Goal: Information Seeking & Learning: Learn about a topic

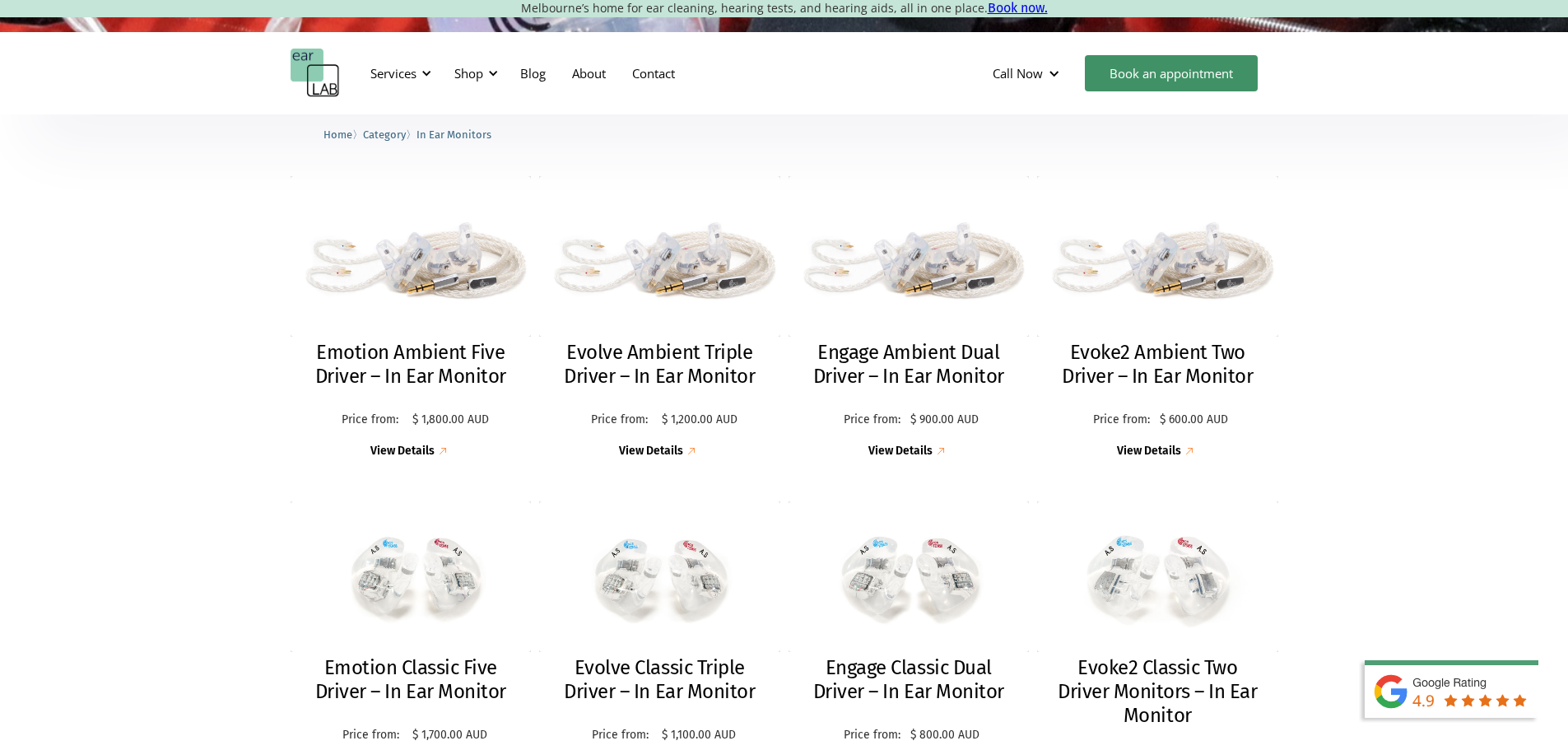
scroll to position [412, 0]
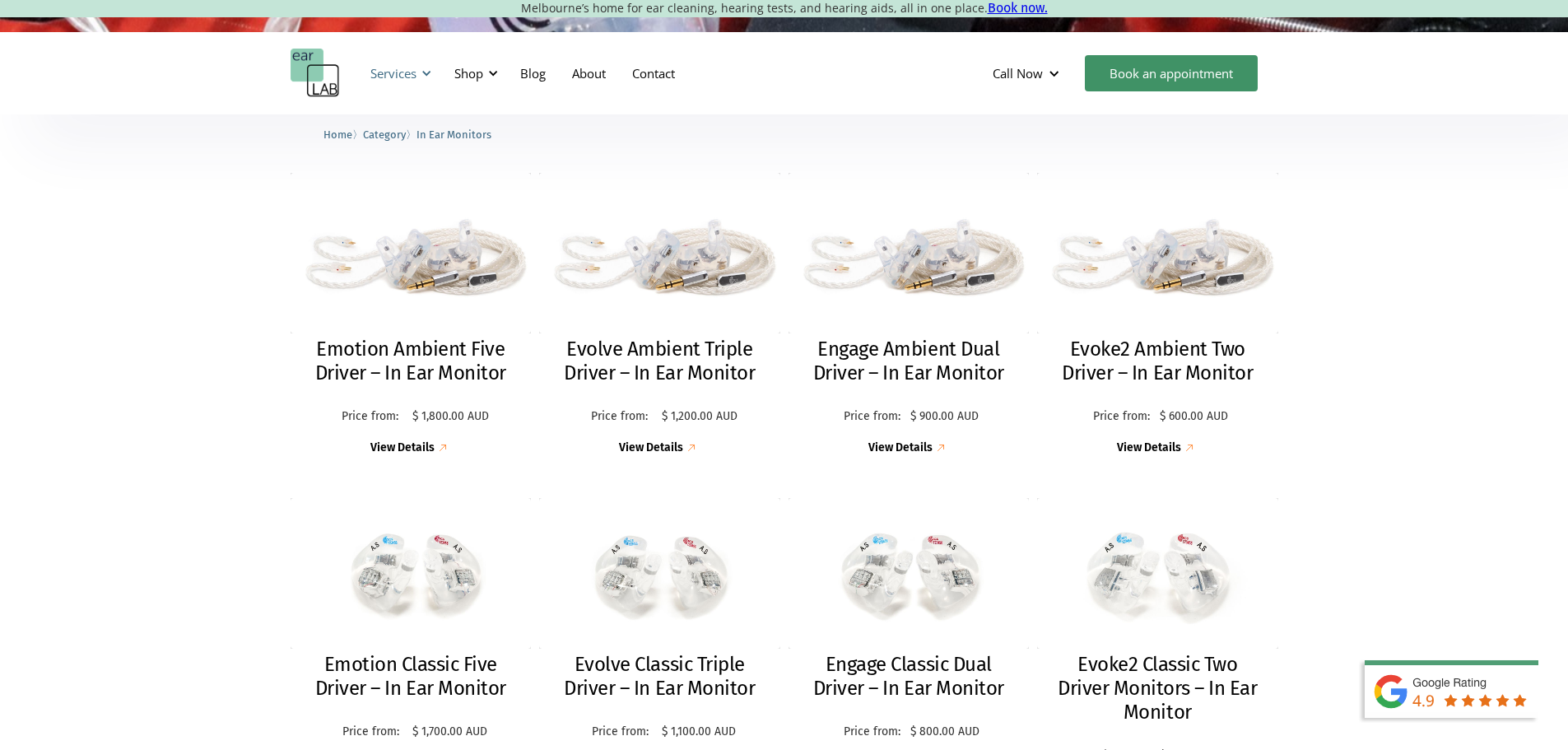
click at [424, 73] on div at bounding box center [426, 73] width 11 height 11
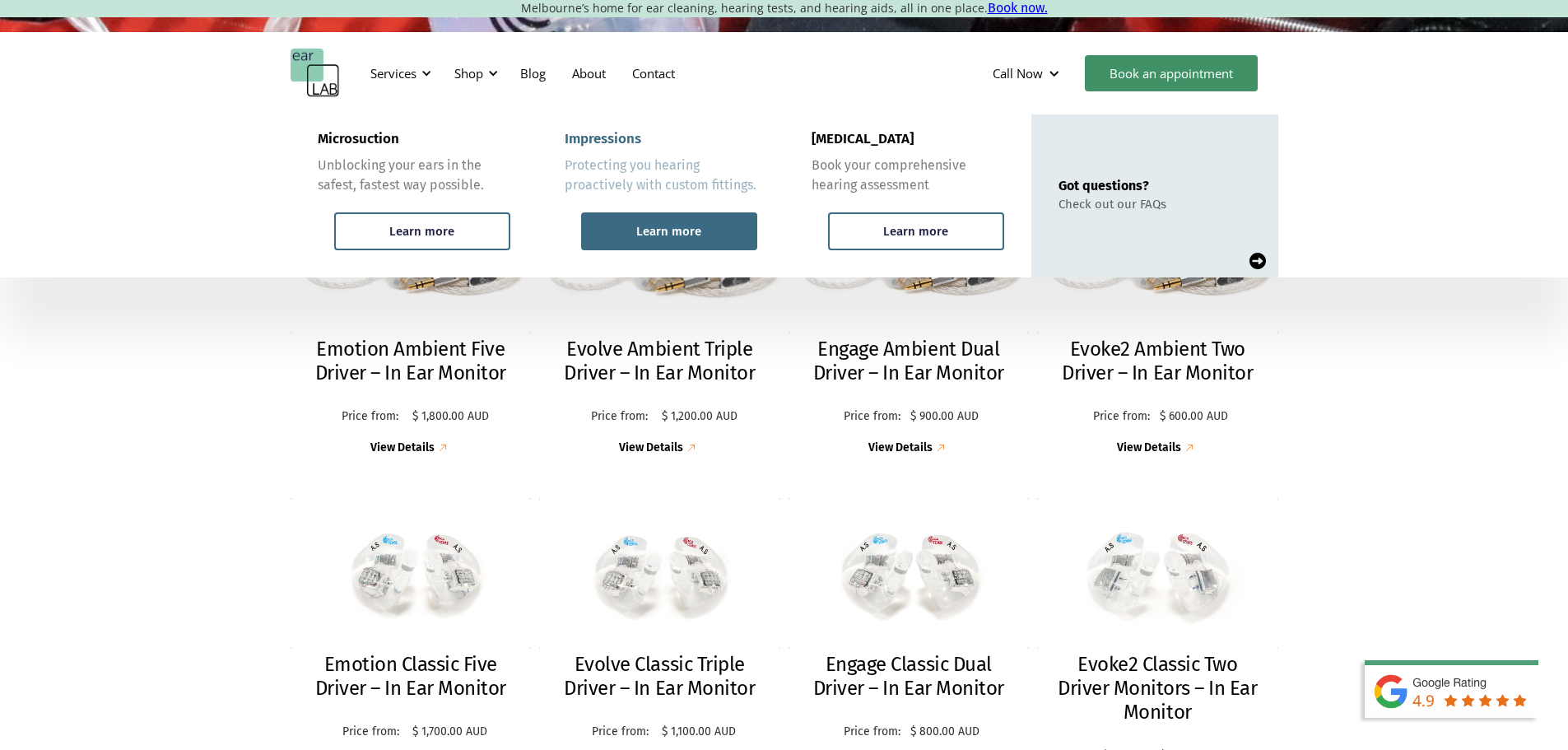
click at [665, 231] on div "Learn more" at bounding box center [668, 232] width 65 height 15
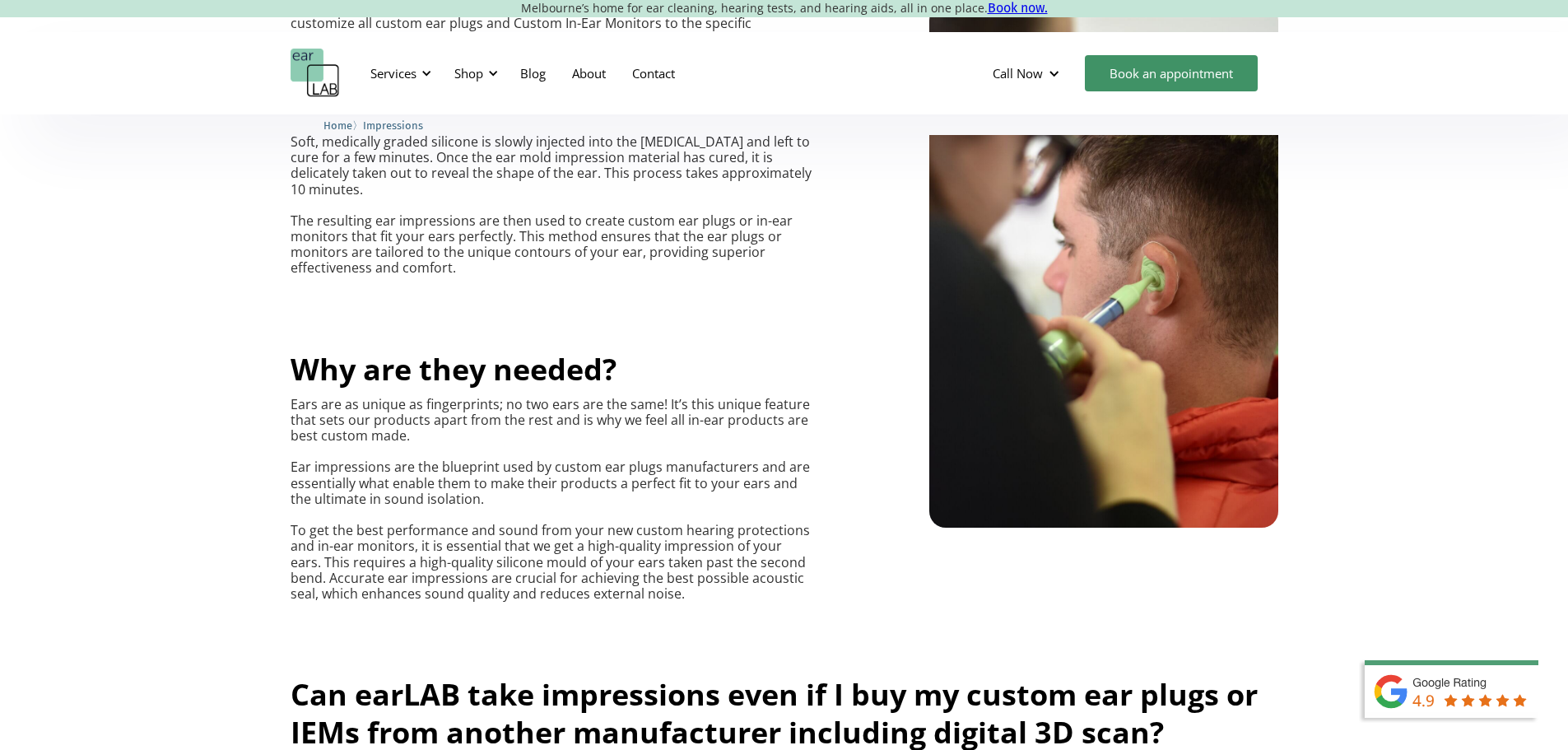
scroll to position [576, 0]
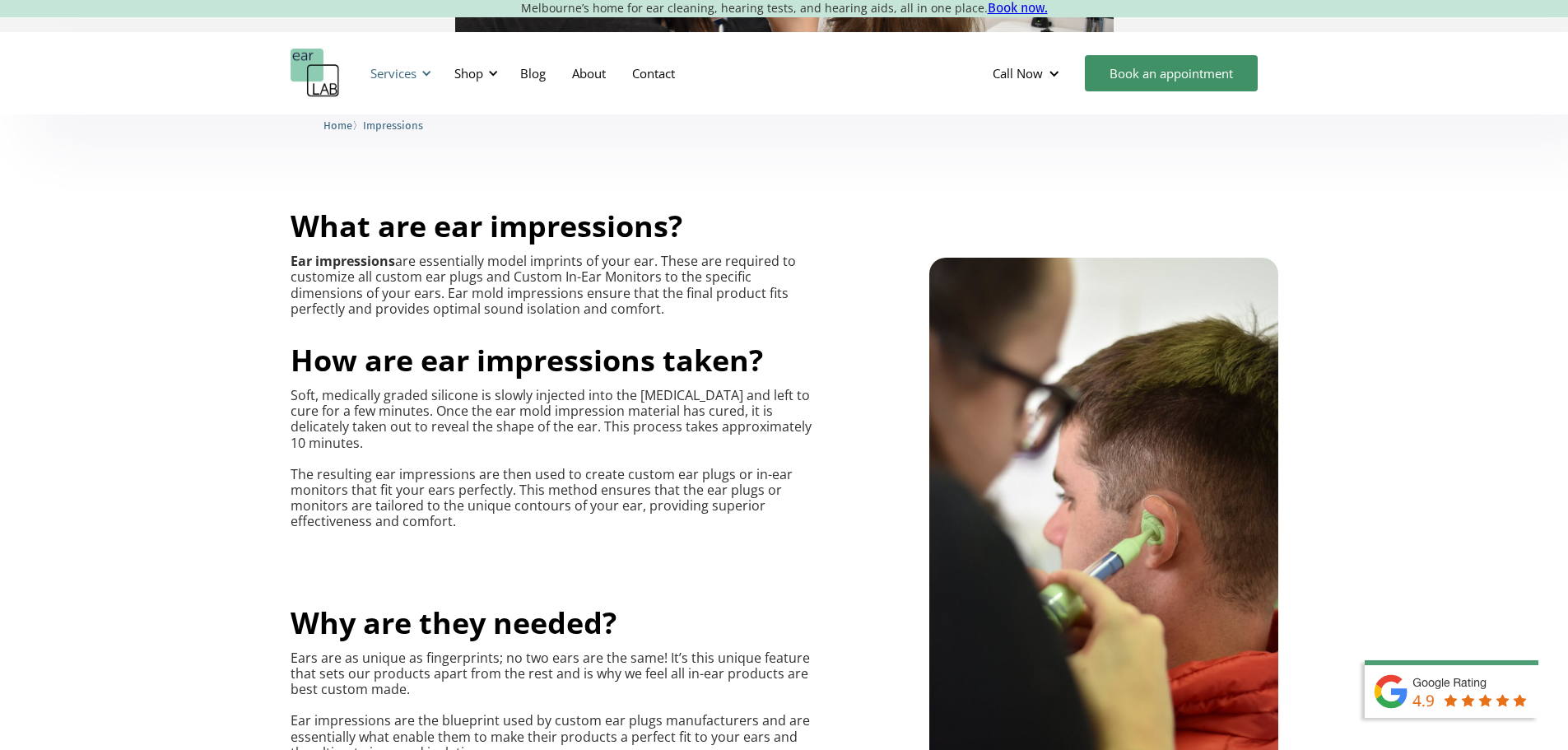
click at [425, 72] on div at bounding box center [426, 73] width 11 height 11
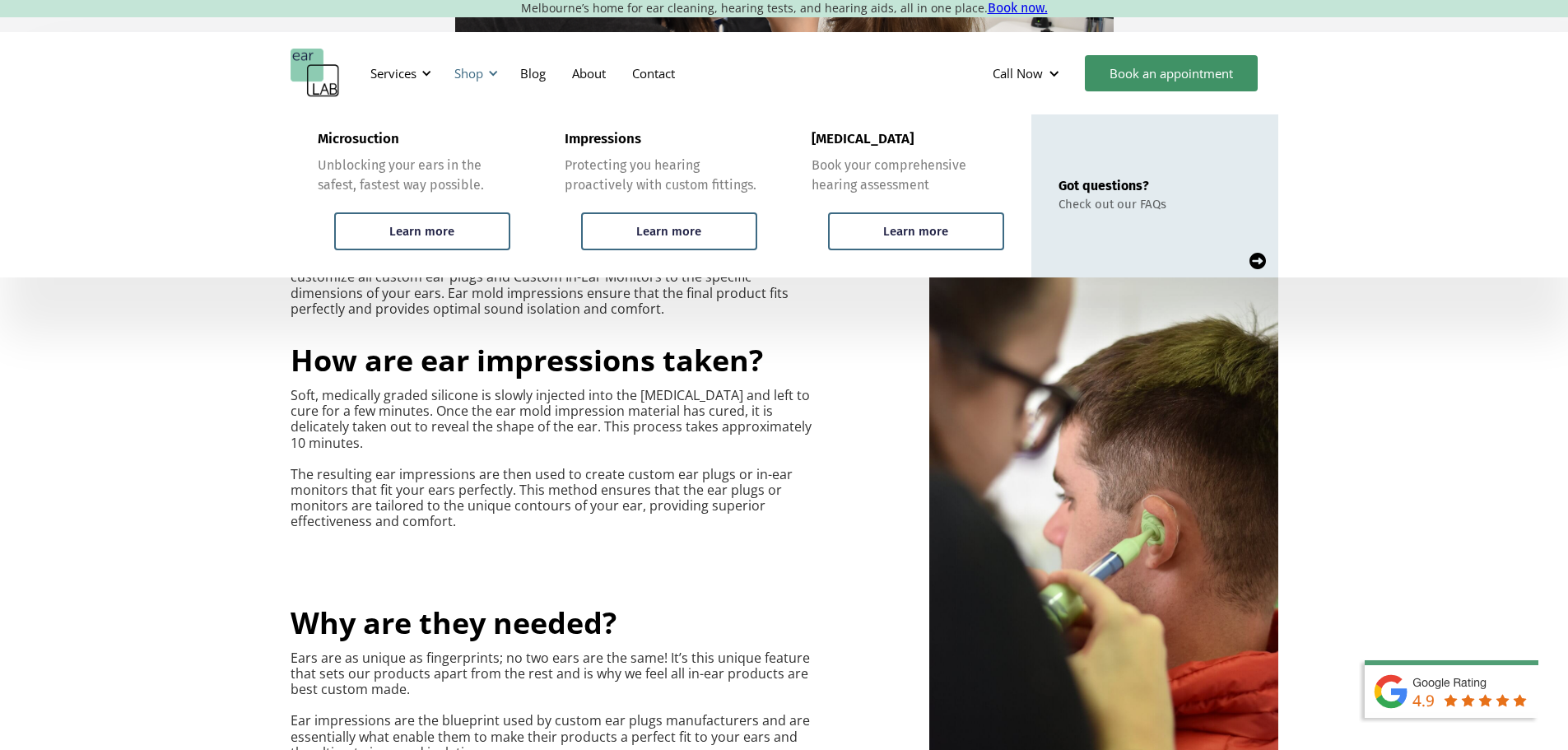
click at [499, 76] on div "Shop" at bounding box center [474, 73] width 59 height 49
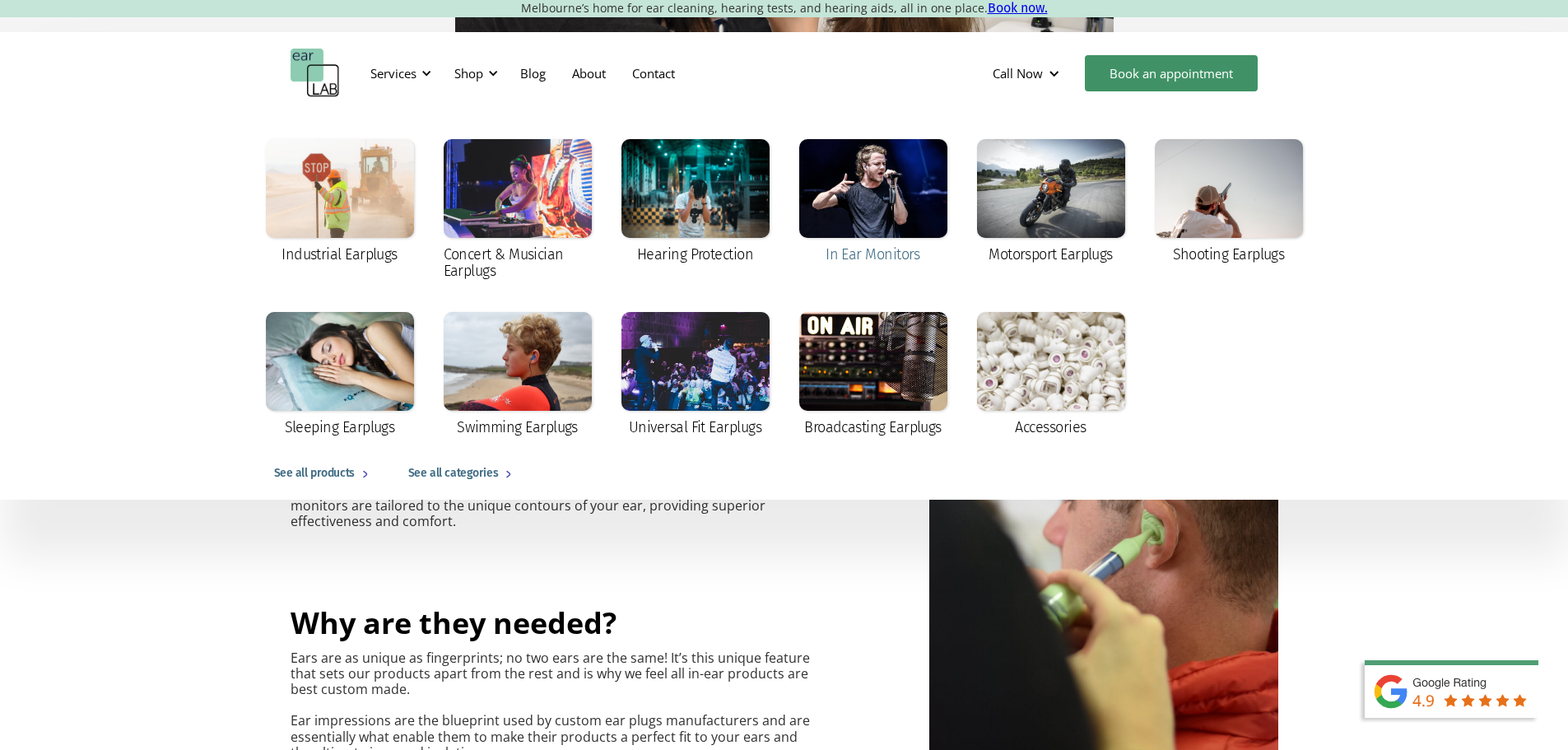
click at [850, 197] on div at bounding box center [873, 189] width 148 height 99
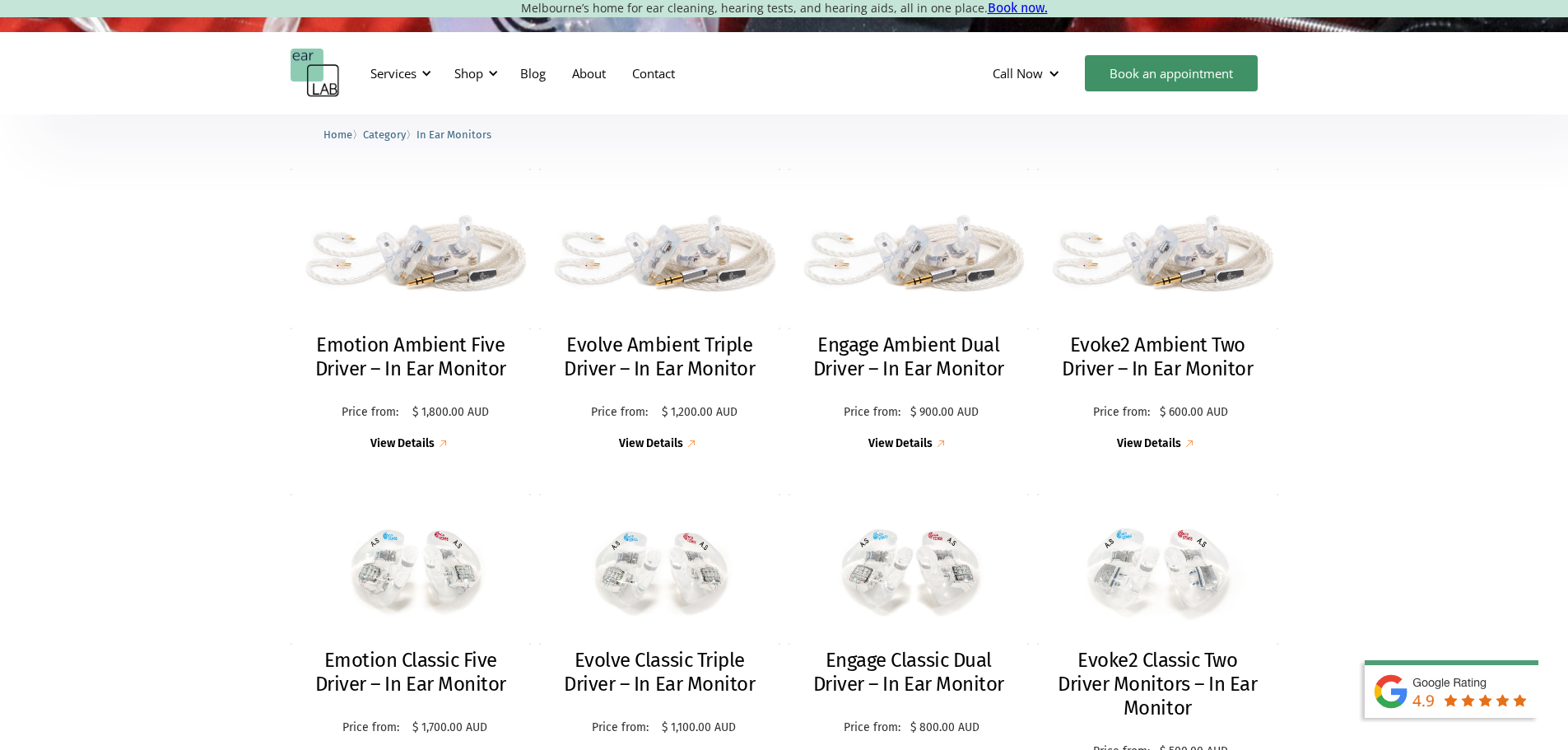
scroll to position [329, 0]
